Goal: Check status

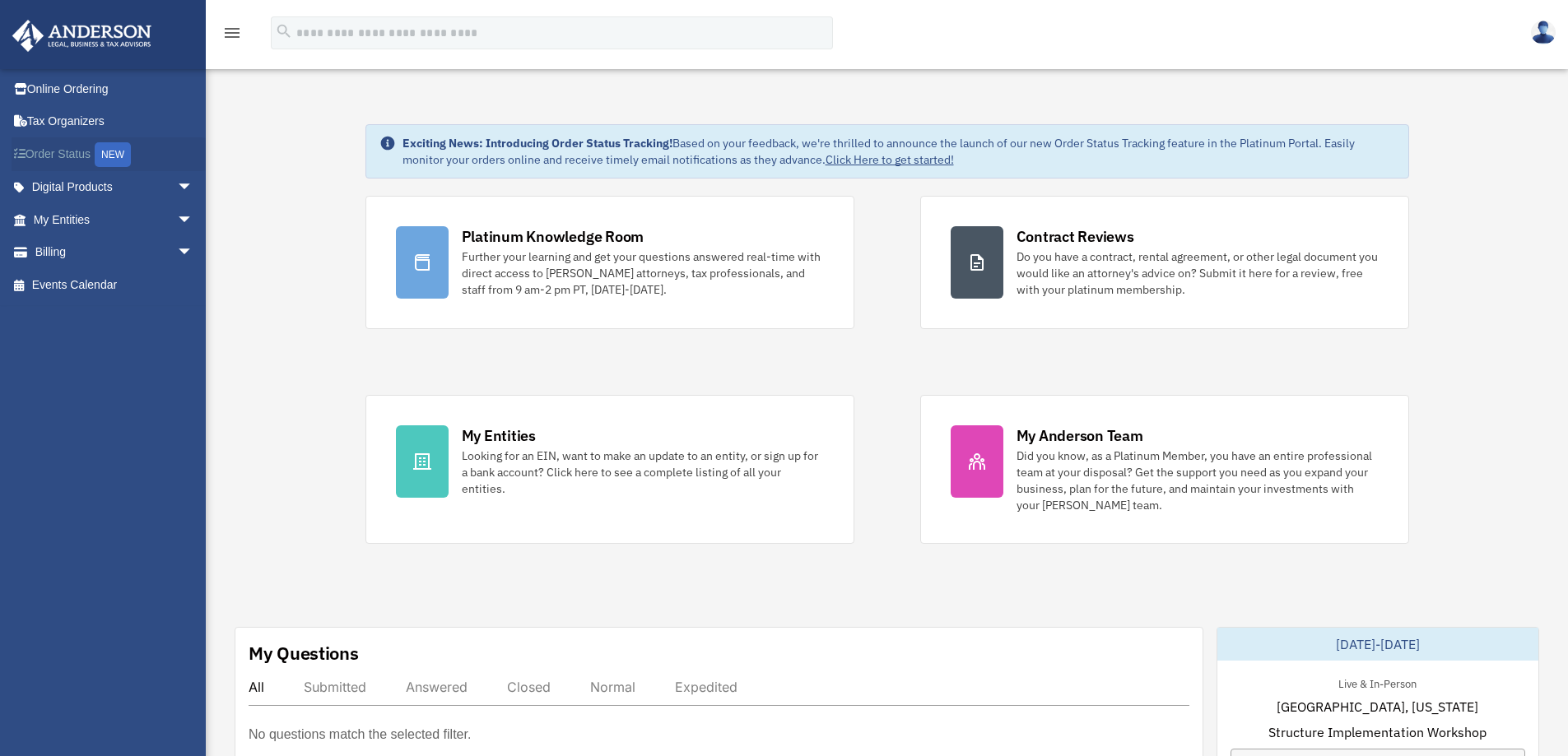
click at [45, 159] on link "Order Status NEW" at bounding box center [114, 155] width 206 height 33
